Goal: Transaction & Acquisition: Purchase product/service

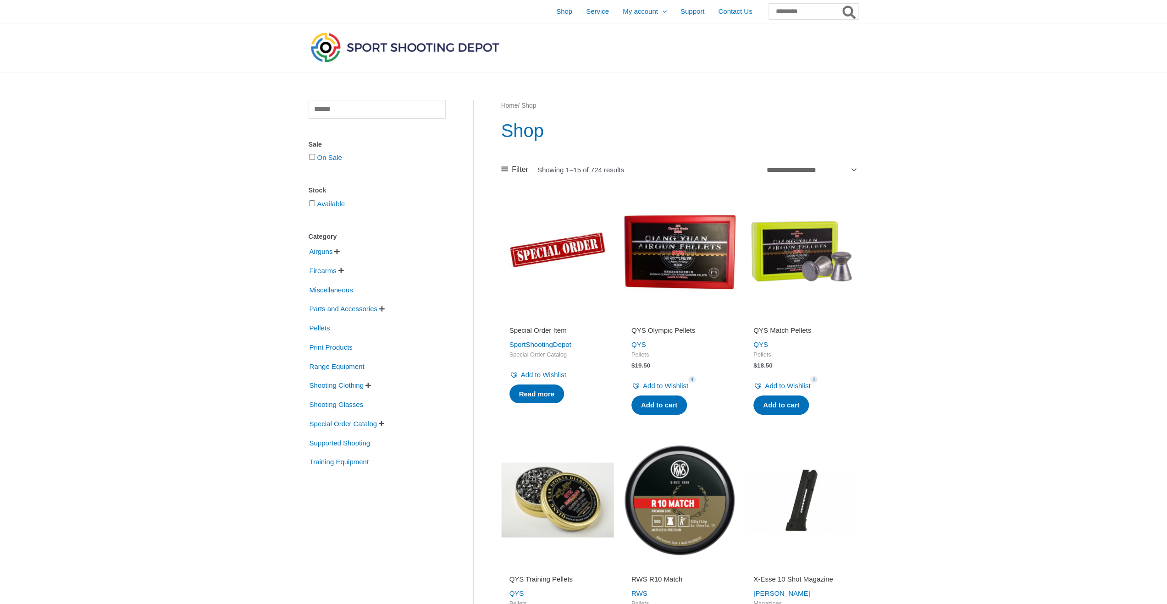
click at [340, 252] on span "" at bounding box center [337, 252] width 6 height 6
click at [344, 269] on span "Air Pistols" at bounding box center [332, 268] width 33 height 16
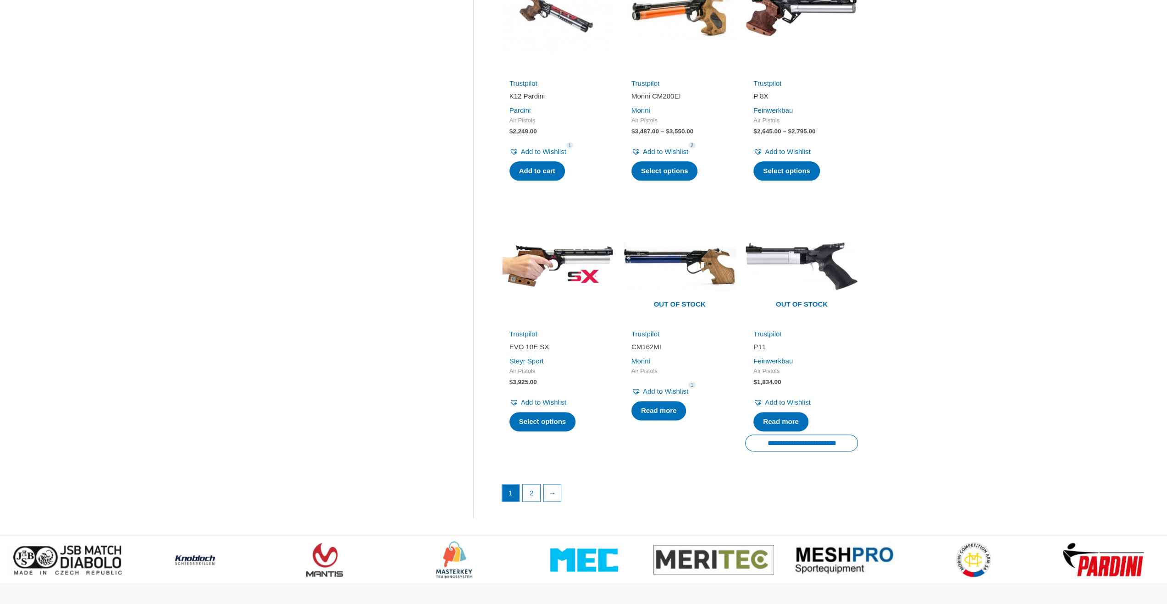
scroll to position [1055, 0]
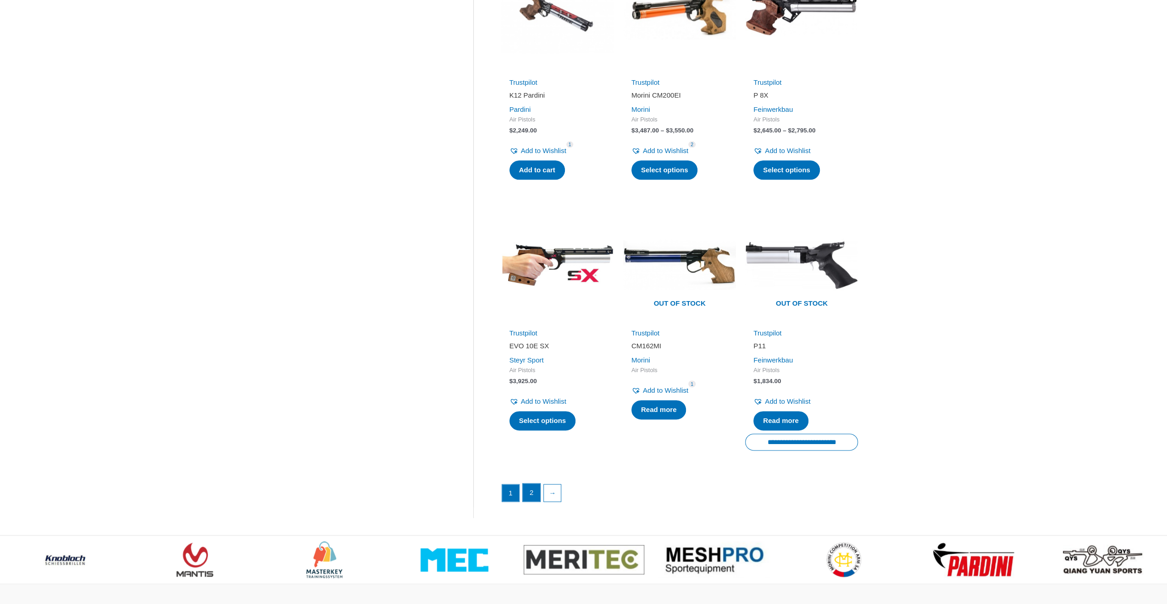
click at [532, 486] on link "2" at bounding box center [531, 493] width 17 height 18
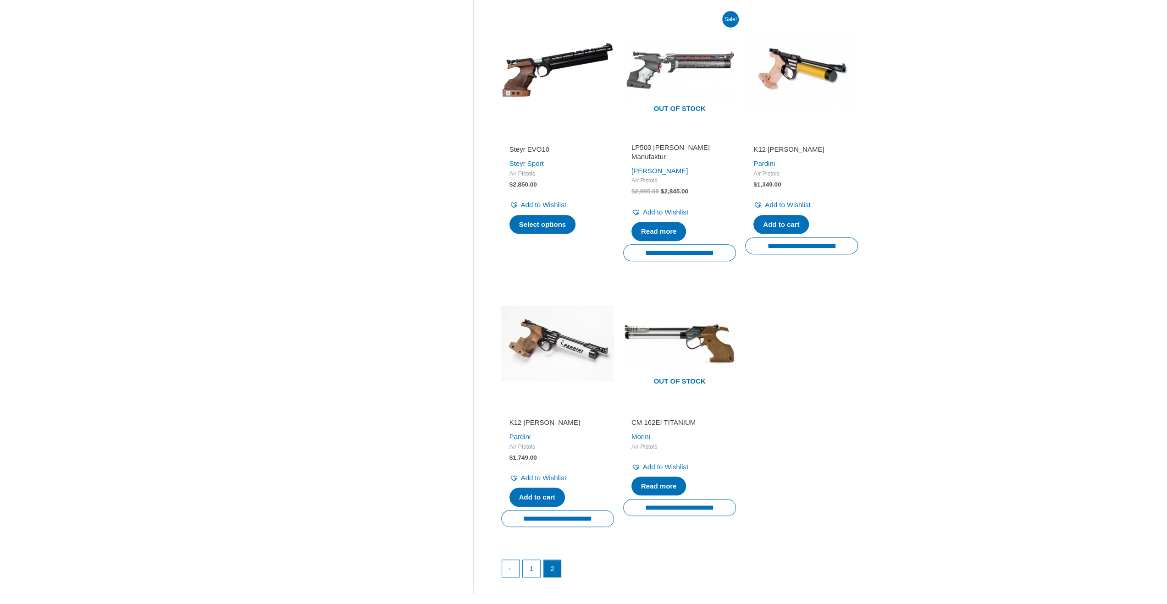
scroll to position [413, 0]
